Goal: Task Accomplishment & Management: Manage account settings

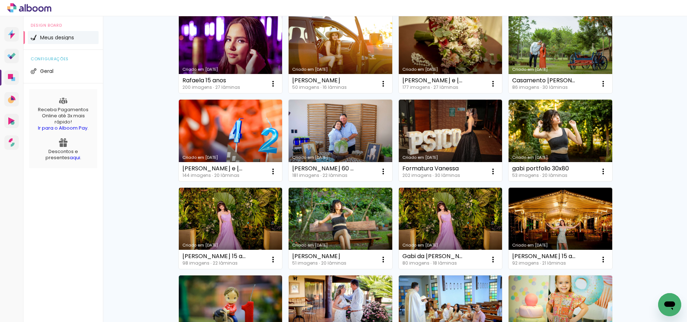
scroll to position [172, 0]
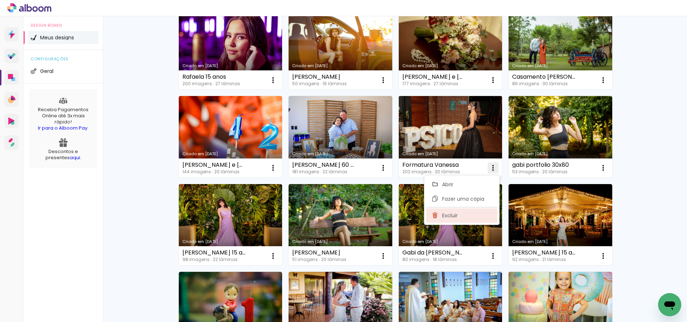
click at [450, 218] on span "Excluir" at bounding box center [450, 215] width 16 height 5
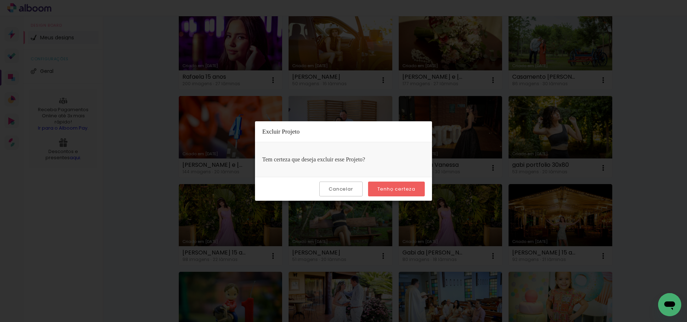
click at [0, 0] on slot "Tenho certeza" at bounding box center [0, 0] width 0 height 0
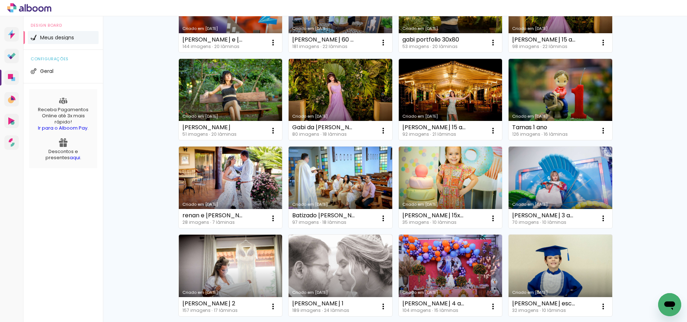
scroll to position [314, 0]
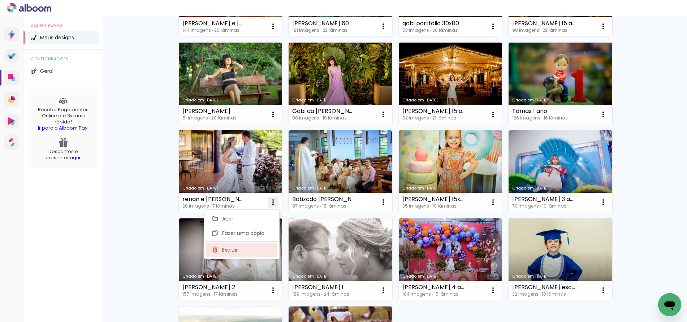
click at [241, 249] on paper-item "Excluir" at bounding box center [241, 250] width 71 height 14
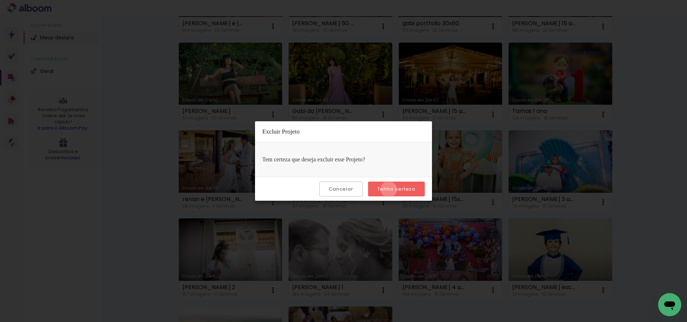
click at [0, 0] on slot "Tenho certeza" at bounding box center [0, 0] width 0 height 0
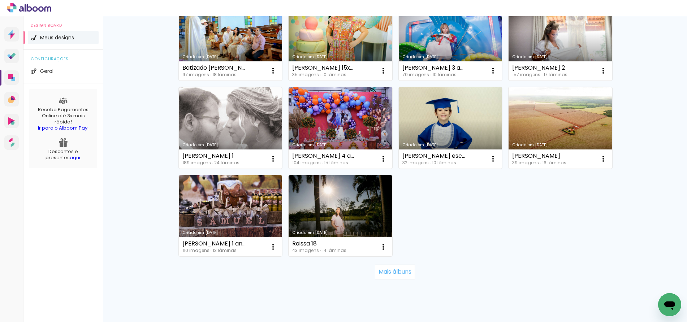
scroll to position [462, 0]
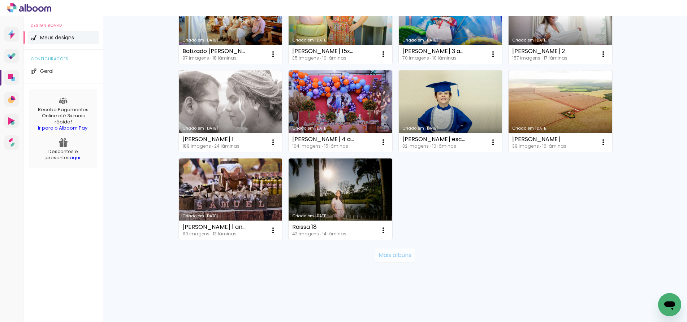
click at [0, 0] on slot "Mais álbuns" at bounding box center [0, 0] width 0 height 0
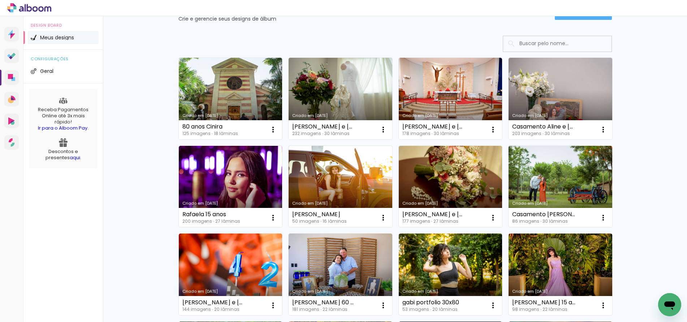
scroll to position [26, 0]
